Goal: Information Seeking & Learning: Learn about a topic

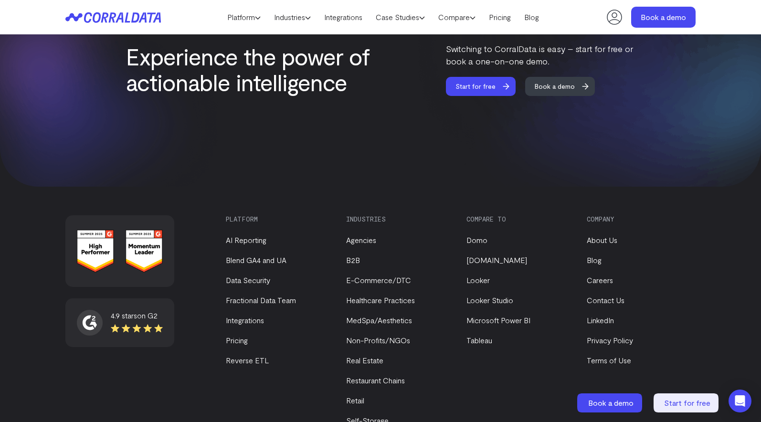
scroll to position [4071, 0]
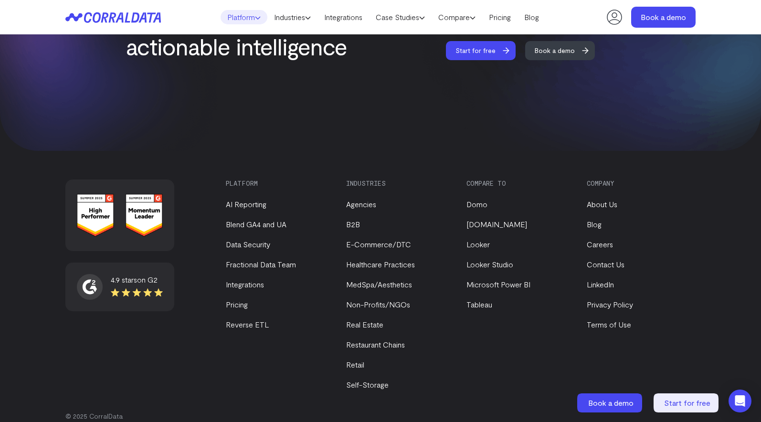
click at [241, 15] on link "Platform" at bounding box center [244, 17] width 47 height 14
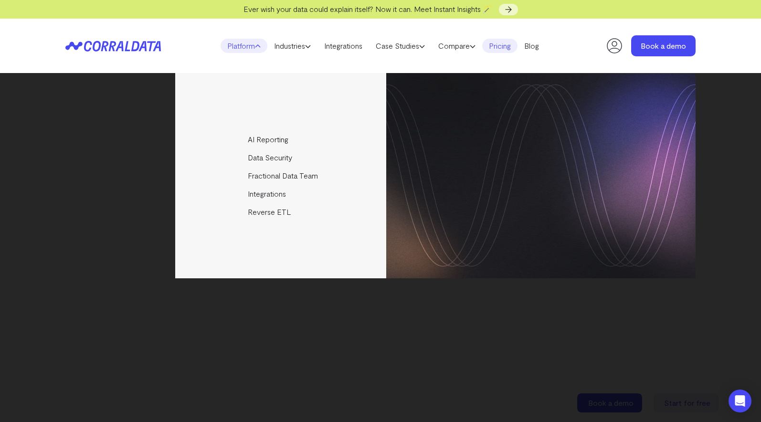
click at [505, 46] on link "Pricing" at bounding box center [499, 46] width 35 height 14
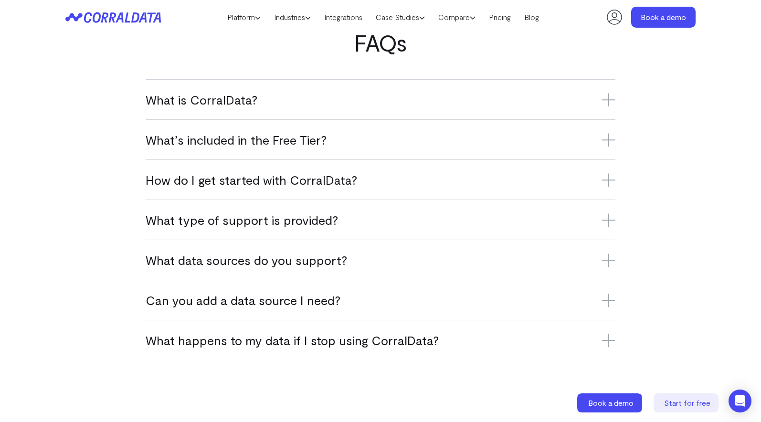
scroll to position [613, 0]
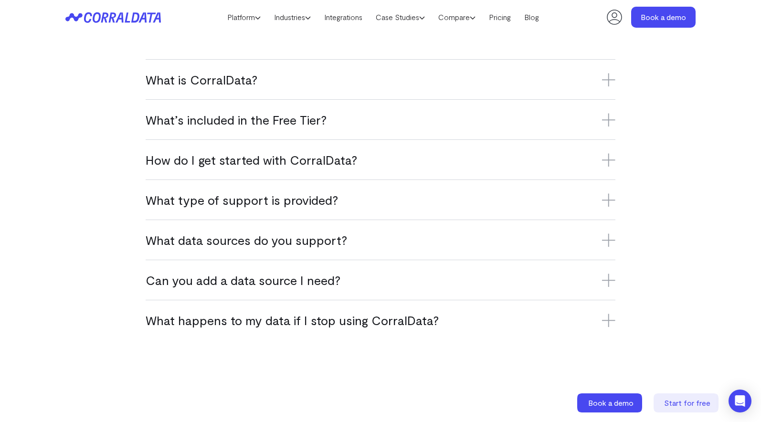
click at [602, 82] on icon at bounding box center [608, 79] width 13 height 13
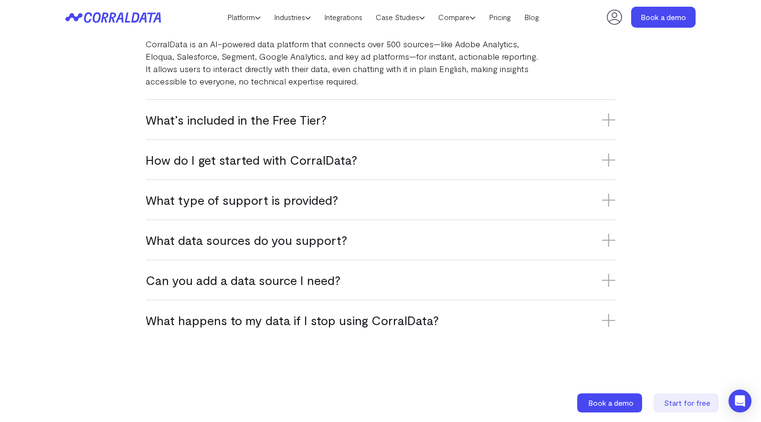
scroll to position [672, 0]
click at [605, 237] on icon at bounding box center [608, 239] width 13 height 13
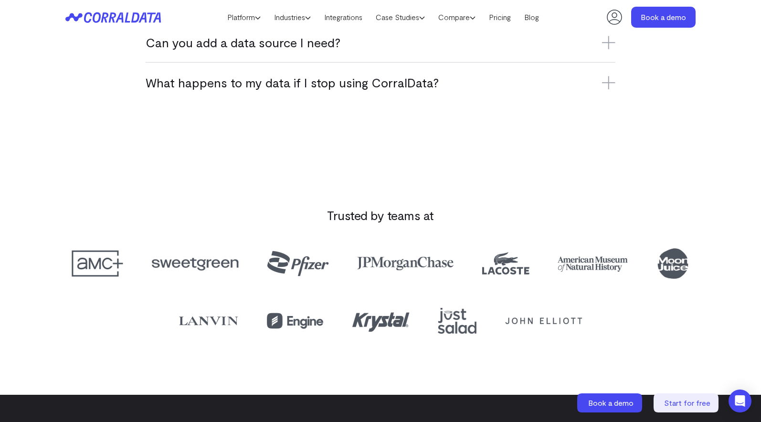
scroll to position [875, 0]
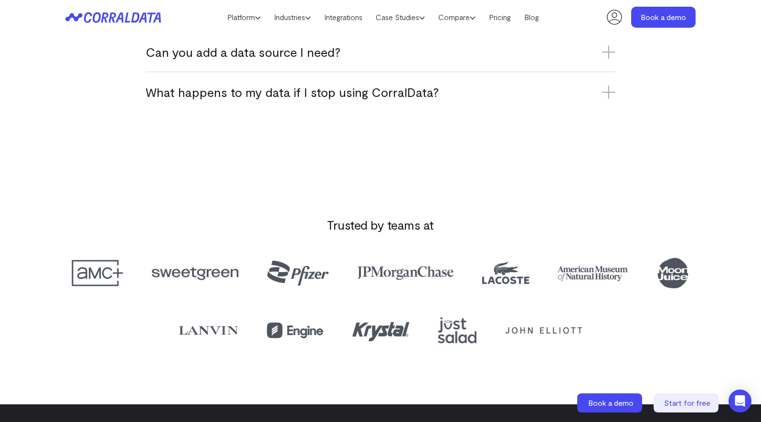
click at [609, 95] on icon at bounding box center [609, 91] width 0 height 13
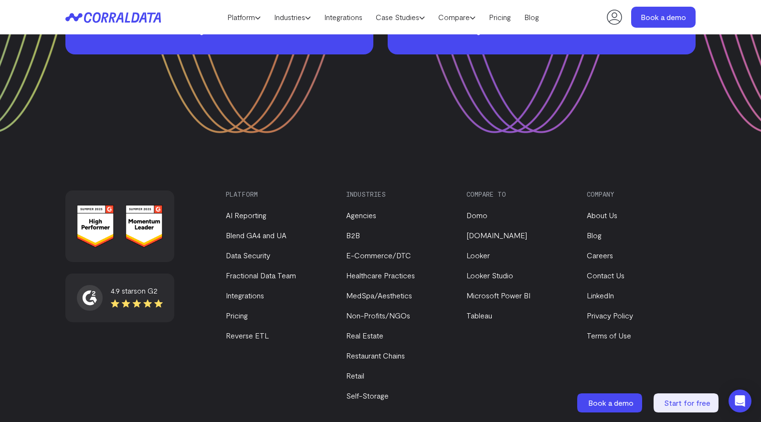
scroll to position [1472, 0]
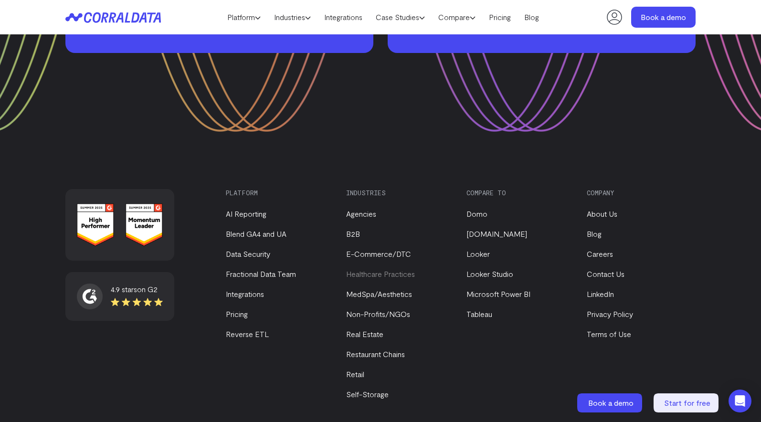
click at [396, 275] on link "Healthcare Practices" at bounding box center [380, 273] width 69 height 9
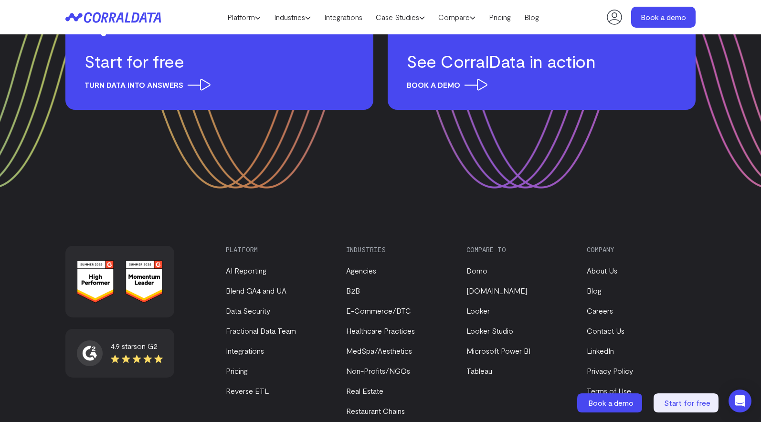
scroll to position [3769, 0]
